Goal: Navigation & Orientation: Go to known website

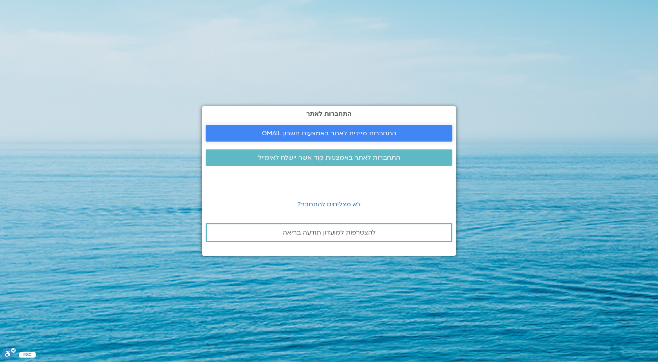
click at [318, 127] on link "התחברות מיידית לאתר באמצעות חשבון GMAIL" at bounding box center [329, 133] width 247 height 16
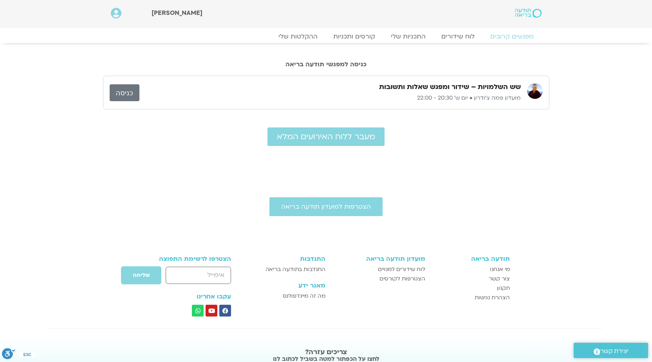
click at [128, 92] on link "כניסה" at bounding box center [125, 92] width 30 height 17
